Goal: Obtain resource: Download file/media

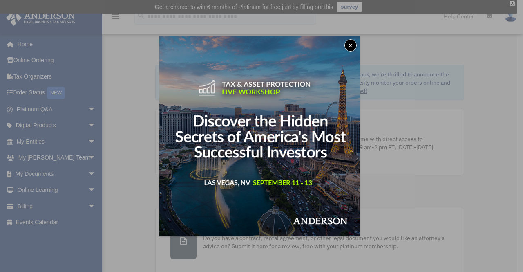
click at [356, 48] on button "x" at bounding box center [350, 45] width 12 height 12
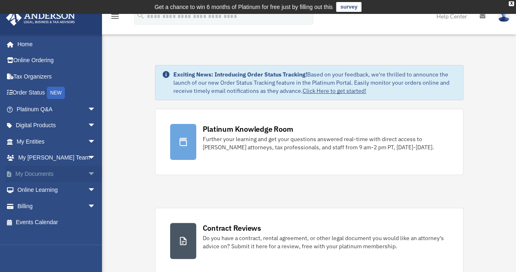
click at [88, 177] on span "arrow_drop_down" at bounding box center [96, 173] width 16 height 17
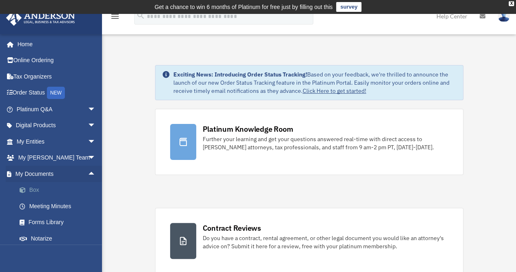
click at [43, 192] on link "Box" at bounding box center [59, 190] width 97 height 16
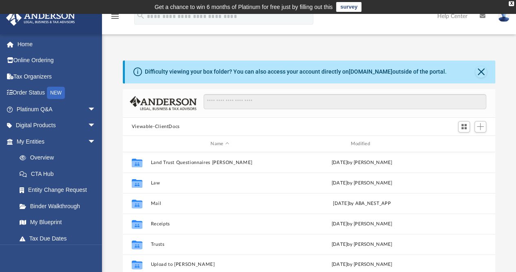
scroll to position [179, 367]
click at [482, 73] on button "Close" at bounding box center [481, 71] width 11 height 11
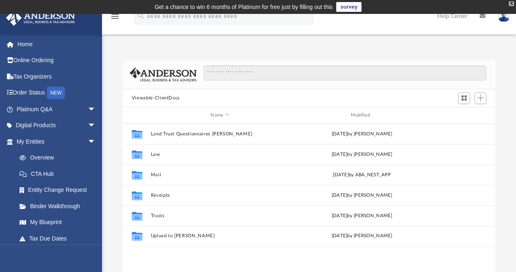
click at [512, 4] on div "X" at bounding box center [511, 3] width 5 height 5
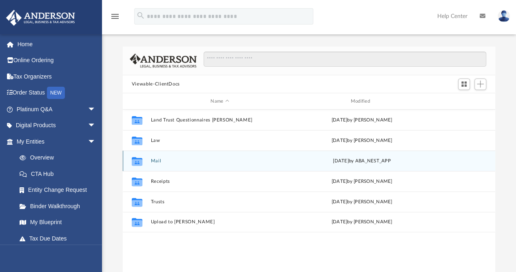
click at [158, 161] on button "Mail" at bounding box center [220, 160] width 138 height 5
click at [162, 160] on button "Mail" at bounding box center [220, 160] width 138 height 5
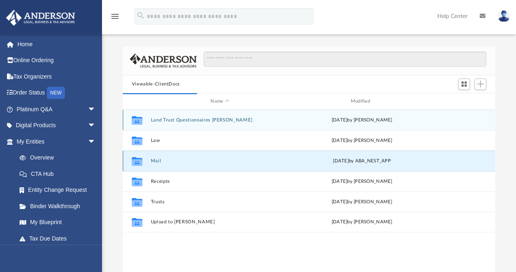
scroll to position [7, 7]
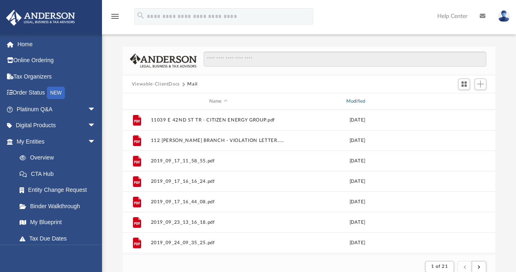
click at [359, 101] on div "Modified" at bounding box center [357, 101] width 136 height 7
click at [357, 102] on div "Modified" at bounding box center [357, 101] width 136 height 7
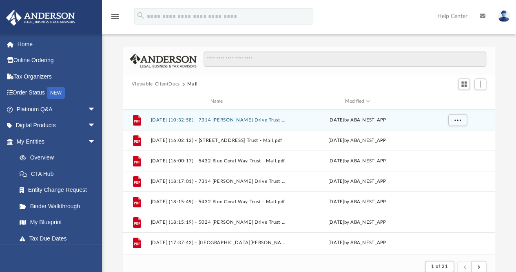
click at [264, 121] on button "2025.09.02 (10:32:58) - 7314 Mayfield Drive Trust - Mail.pdf" at bounding box center [219, 119] width 136 height 5
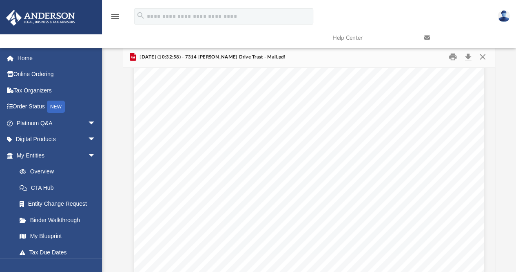
scroll to position [170, 0]
click at [484, 60] on button "Close" at bounding box center [483, 57] width 15 height 13
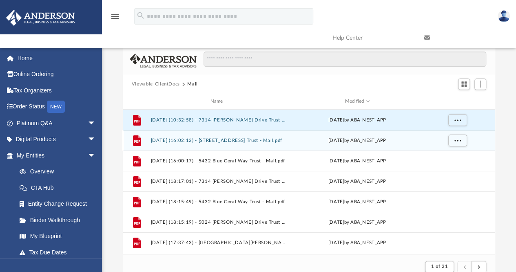
click at [385, 140] on div "Fri Aug 29 2025 by ABA_NEST_APP" at bounding box center [358, 140] width 136 height 7
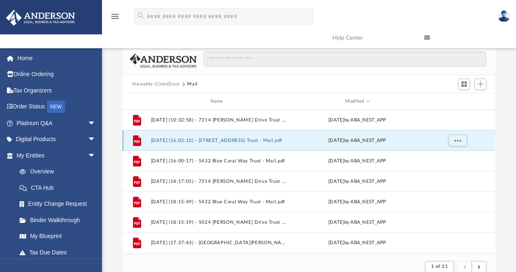
click at [265, 141] on button "2025.08.29 (16:02:12) - 3450 Winder Drive Trust - Mail.pdf" at bounding box center [219, 140] width 136 height 5
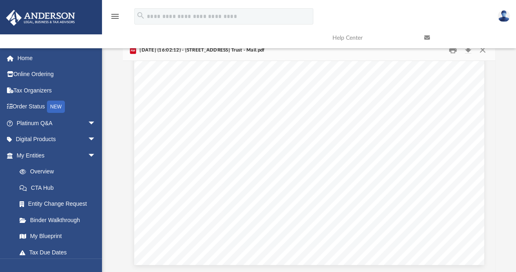
scroll to position [314, 0]
click at [486, 54] on button "Close" at bounding box center [483, 50] width 15 height 13
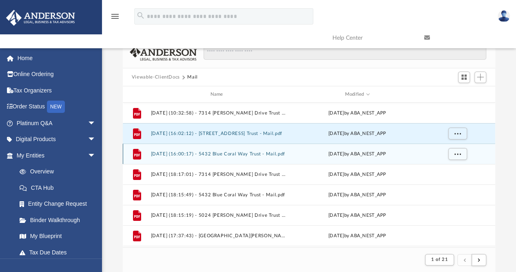
click at [278, 156] on button "2025.08.29 (16:00:17) - 5432 Blue Coral Way Trust - Mail.pdf" at bounding box center [219, 153] width 136 height 5
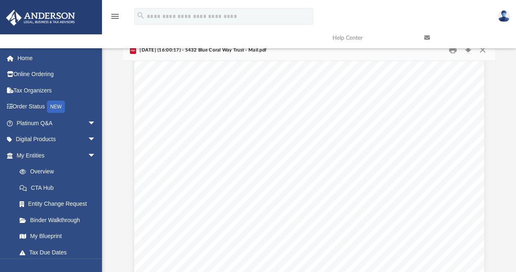
scroll to position [243, 0]
click at [484, 55] on button "Close" at bounding box center [483, 50] width 15 height 13
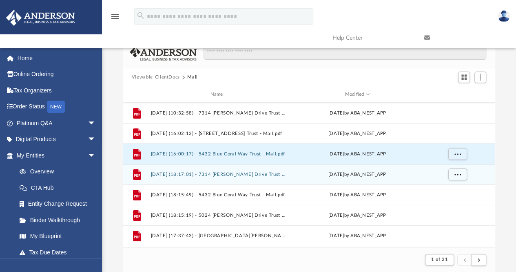
click at [286, 175] on button "2025.08.20 (18:17:01) - 7314 Mayfield Drive Trust - Mail.pdf" at bounding box center [219, 173] width 136 height 5
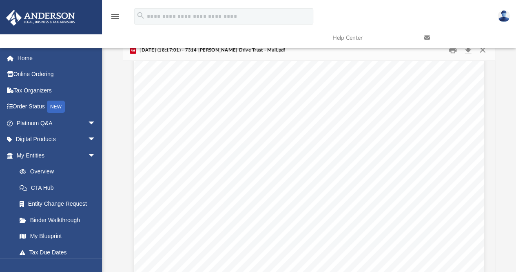
scroll to position [92, 0]
click at [488, 51] on link at bounding box center [464, 38] width 92 height 32
click at [488, 55] on button "Close" at bounding box center [483, 50] width 15 height 13
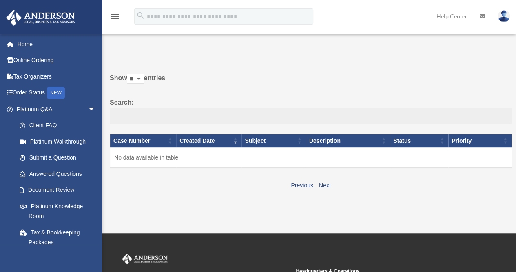
click at [512, 22] on link at bounding box center [504, 16] width 24 height 36
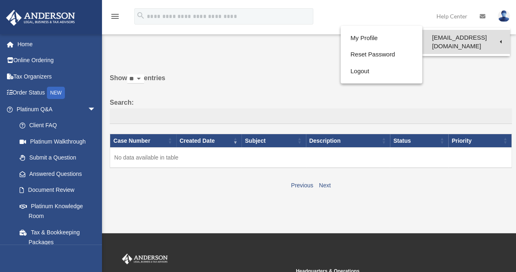
click at [469, 40] on link "[EMAIL_ADDRESS][DOMAIN_NAME]" at bounding box center [467, 42] width 88 height 24
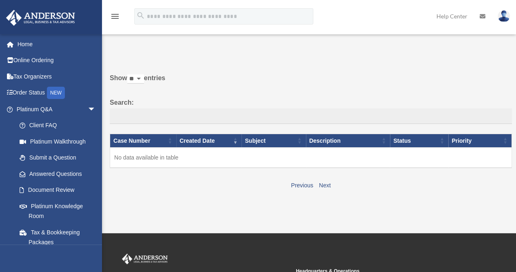
click at [505, 18] on img at bounding box center [504, 16] width 12 height 12
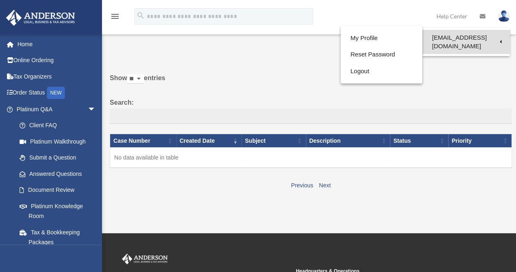
click at [456, 38] on link "[EMAIL_ADDRESS][DOMAIN_NAME]" at bounding box center [467, 42] width 88 height 24
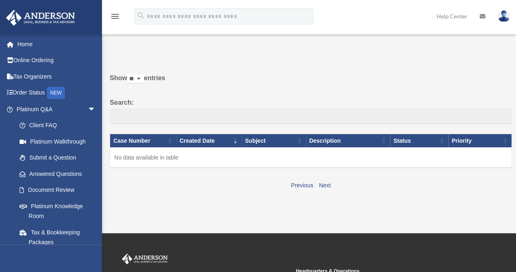
click at [504, 18] on img at bounding box center [504, 16] width 12 height 12
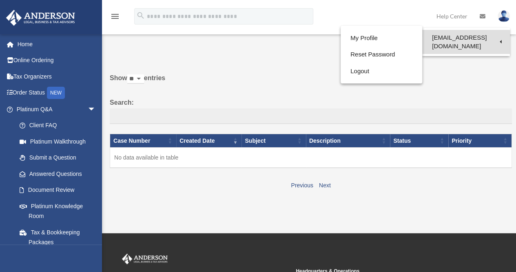
click at [458, 42] on link "[EMAIL_ADDRESS][DOMAIN_NAME]" at bounding box center [467, 42] width 88 height 24
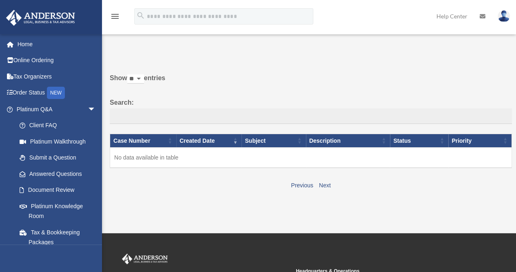
click at [505, 19] on img at bounding box center [504, 16] width 12 height 12
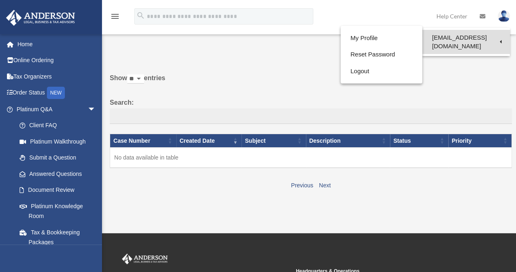
click at [456, 40] on link "[EMAIL_ADDRESS][DOMAIN_NAME]" at bounding box center [467, 42] width 88 height 24
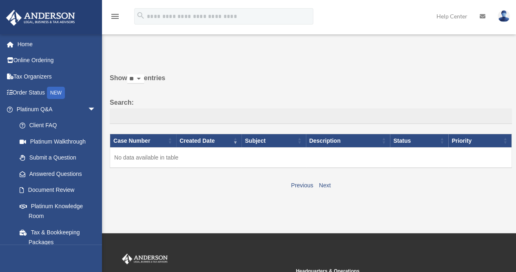
click at [509, 17] on img at bounding box center [504, 16] width 12 height 12
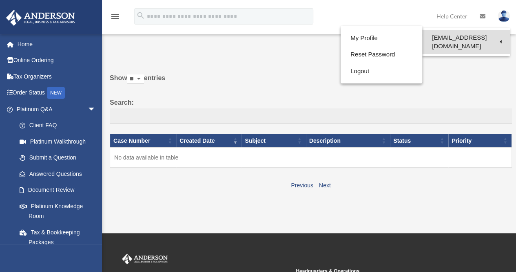
click at [468, 43] on link "[EMAIL_ADDRESS][DOMAIN_NAME]" at bounding box center [467, 42] width 88 height 24
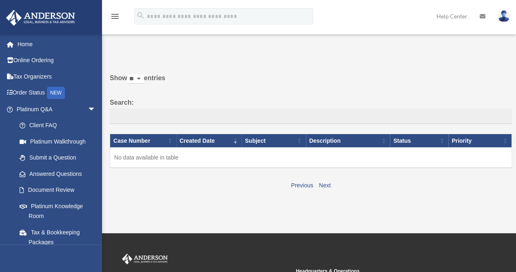
click at [507, 22] on link at bounding box center [504, 16] width 24 height 36
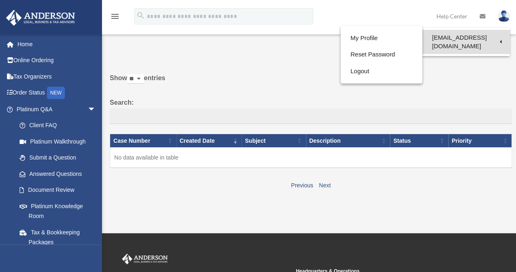
click at [450, 42] on link "[EMAIL_ADDRESS][DOMAIN_NAME]" at bounding box center [467, 42] width 88 height 24
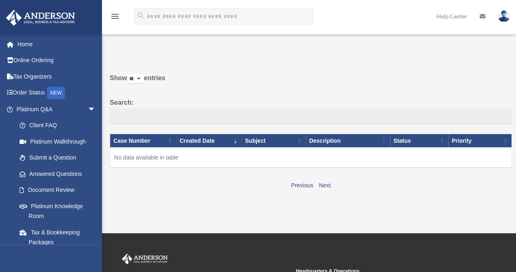
click at [512, 15] on link at bounding box center [504, 16] width 24 height 36
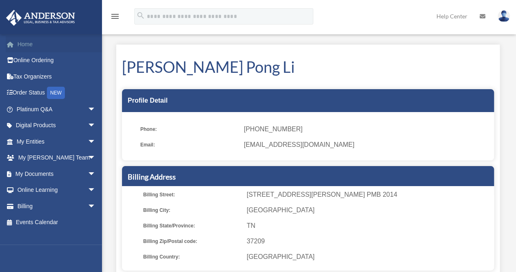
click at [31, 49] on link "Home" at bounding box center [57, 44] width 102 height 16
